Goal: Information Seeking & Learning: Learn about a topic

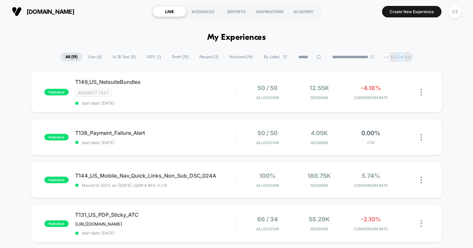
click at [90, 58] on span "Live ( 6 )" at bounding box center [94, 57] width 23 height 9
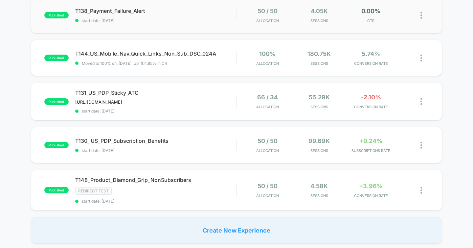
scroll to position [125, 0]
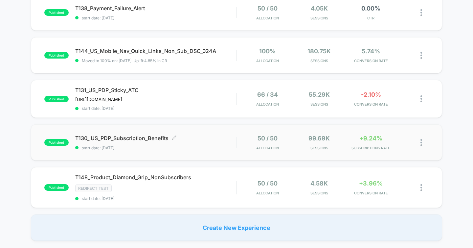
click at [204, 142] on div "T130_ US_PDP_Subscription_Benefits Click to edit experience details Click to ed…" at bounding box center [155, 142] width 161 height 15
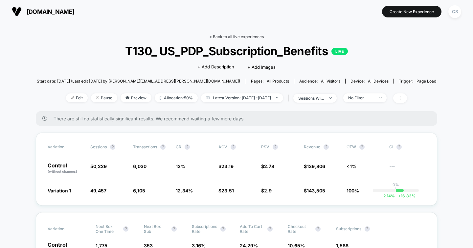
click at [239, 35] on link "< Back to all live experiences" at bounding box center [236, 36] width 55 height 5
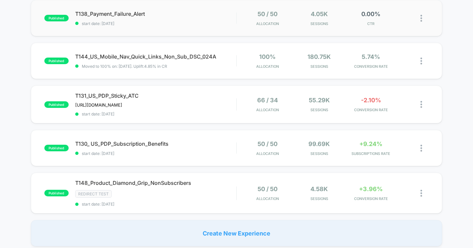
scroll to position [121, 0]
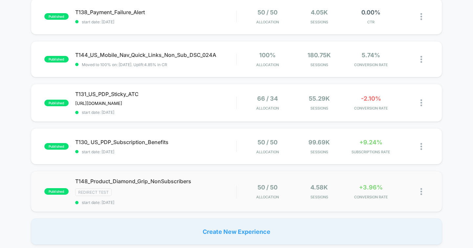
click at [237, 199] on div "published T148_Product_Diamond_Grip_NonSubscribers Redirect Test start date: [D…" at bounding box center [237, 191] width 412 height 41
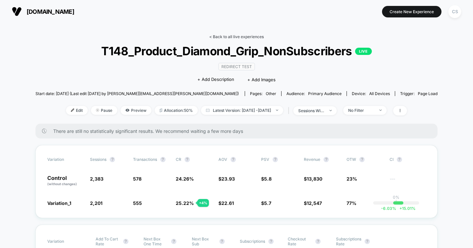
click at [237, 38] on link "< Back to all live experiences" at bounding box center [236, 36] width 55 height 5
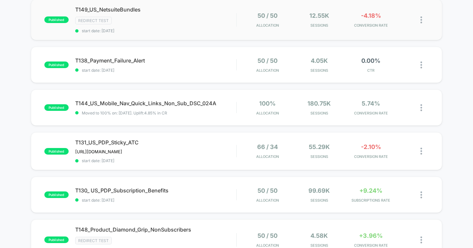
scroll to position [71, 0]
